Goal: Information Seeking & Learning: Check status

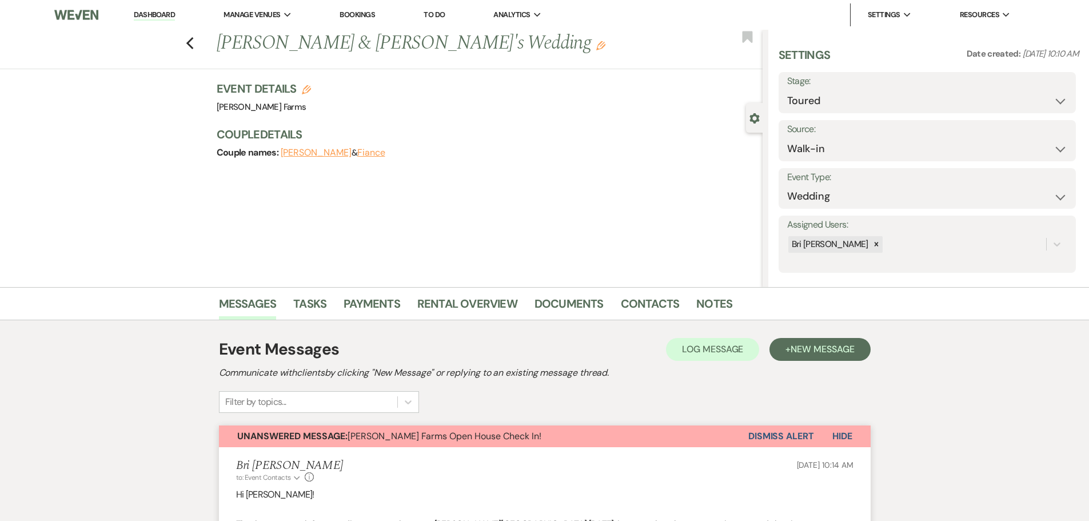
click at [148, 12] on link "Dashboard" at bounding box center [154, 15] width 41 height 11
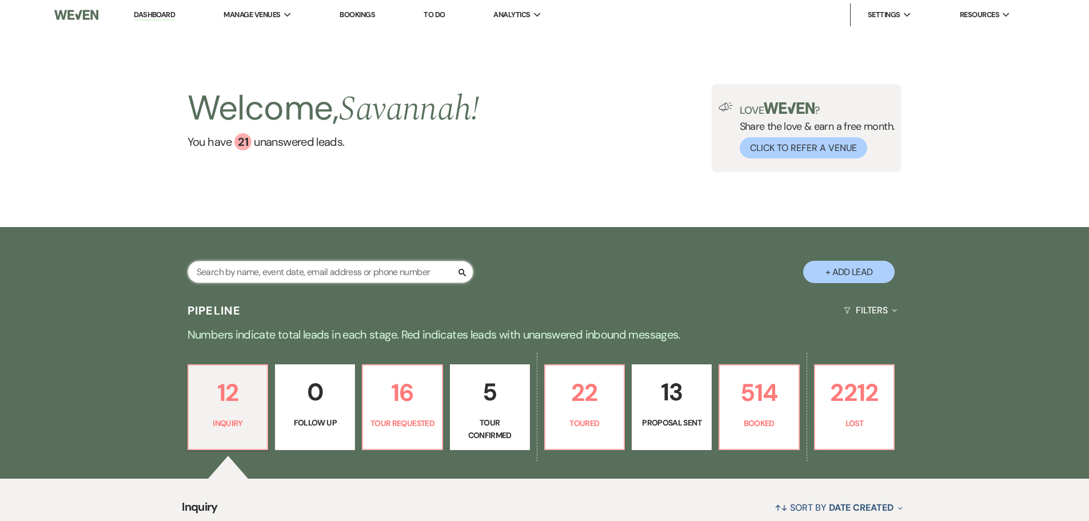
click at [269, 274] on input "text" at bounding box center [331, 272] width 286 height 22
click at [249, 269] on input "text" at bounding box center [331, 272] width 286 height 22
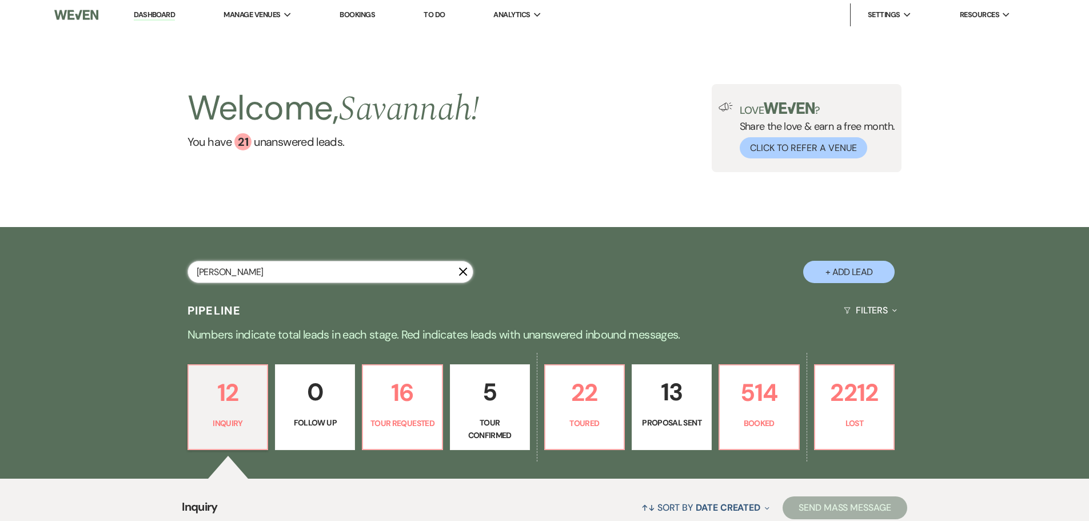
type input "[PERSON_NAME]"
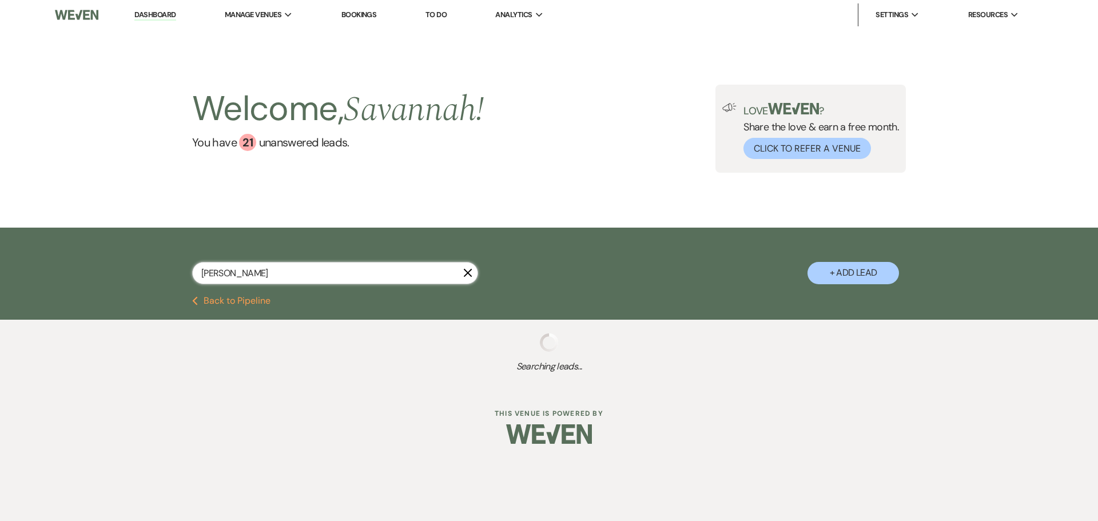
select select "8"
select select "5"
select select "8"
select select "1"
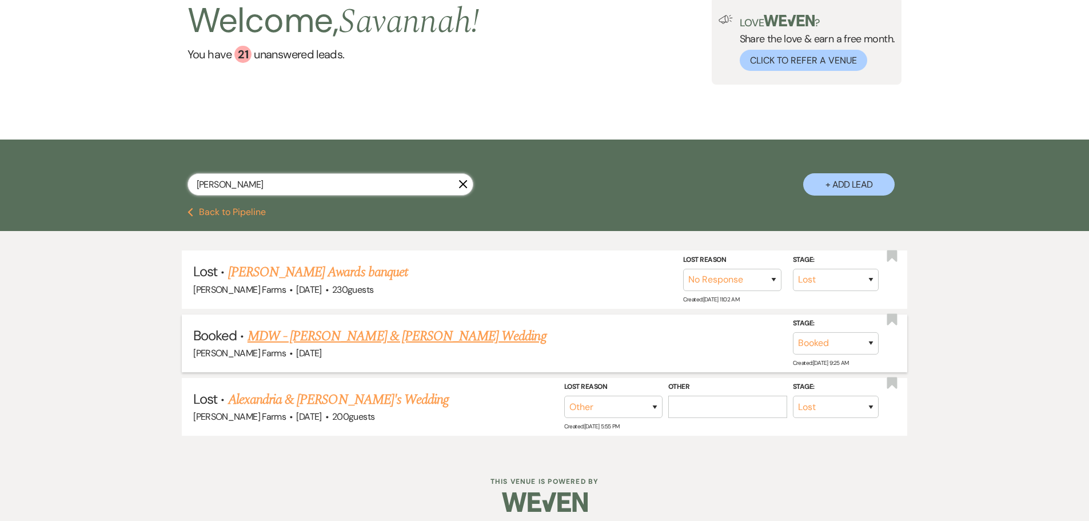
scroll to position [95, 0]
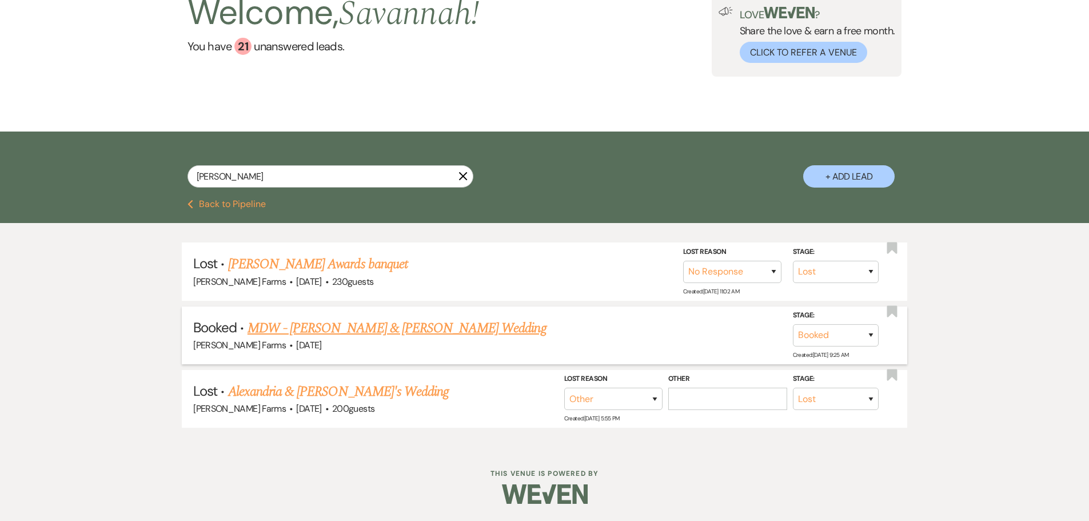
click at [386, 327] on link "MDW - [PERSON_NAME] & [PERSON_NAME] Wedding" at bounding box center [397, 328] width 299 height 21
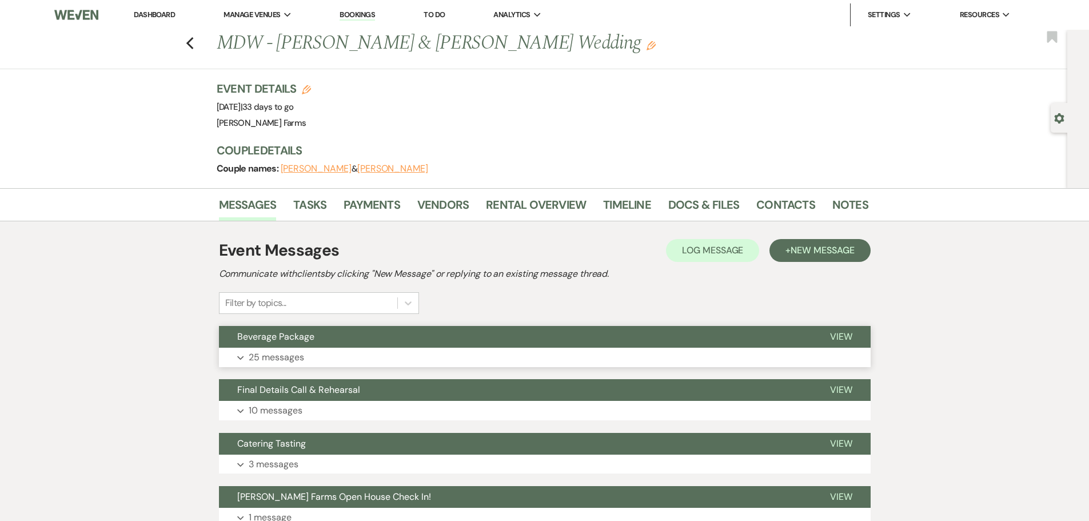
click at [327, 353] on button "Expand 25 messages" at bounding box center [545, 357] width 652 height 19
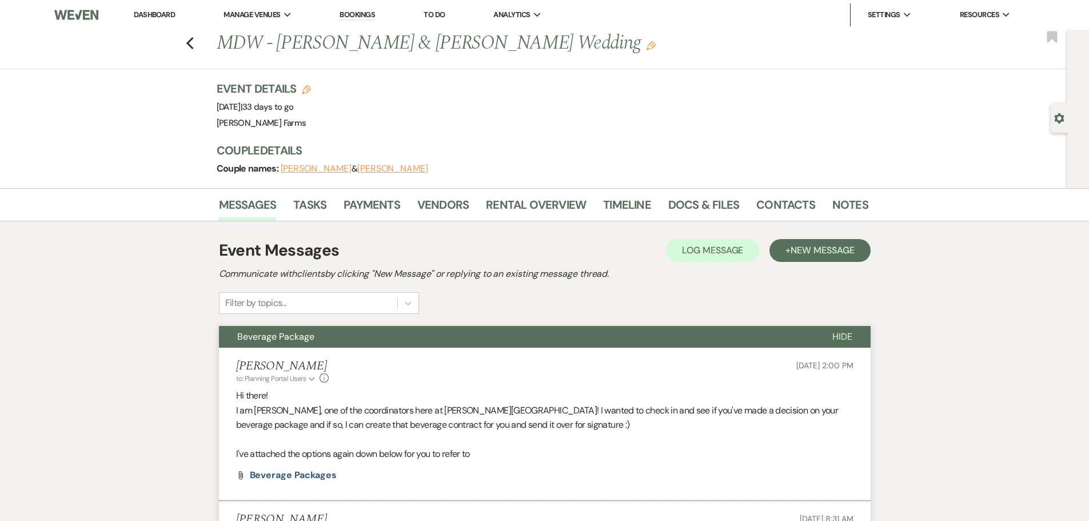
click at [294, 347] on button "Beverage Package" at bounding box center [516, 337] width 595 height 22
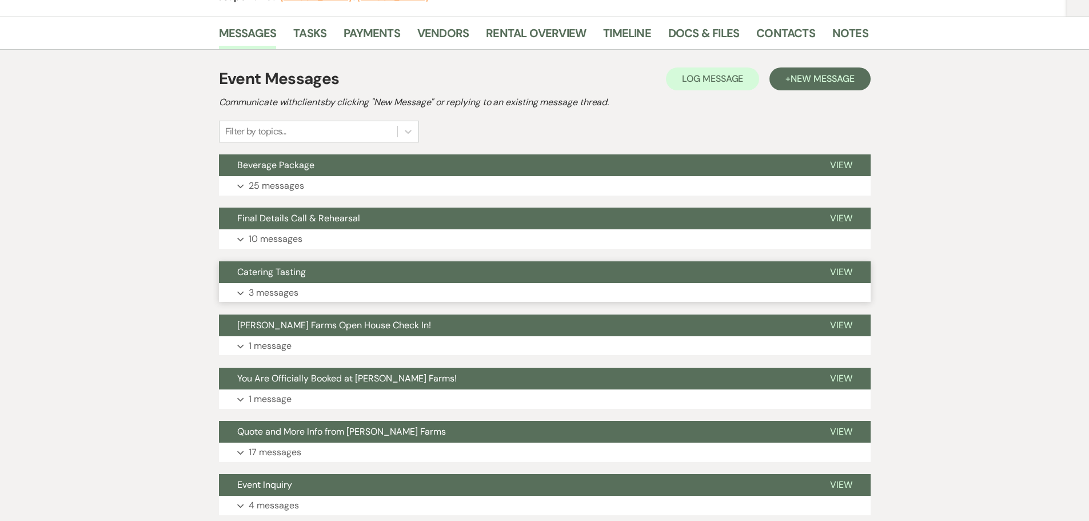
click at [281, 279] on button "Catering Tasting" at bounding box center [515, 272] width 593 height 22
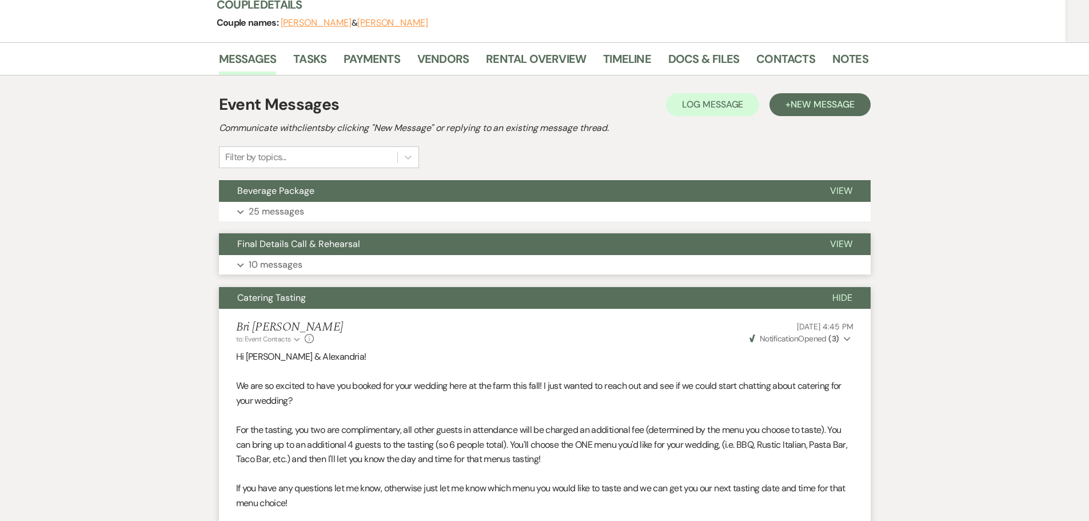
click at [316, 248] on span "Final Details Call & Rehearsal" at bounding box center [298, 244] width 123 height 12
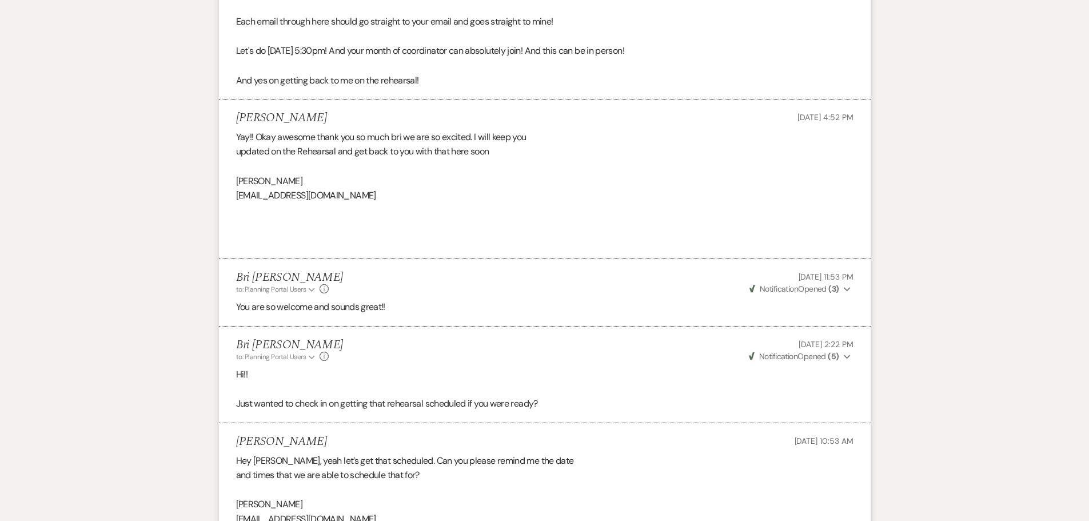
scroll to position [1118, 0]
